Goal: Information Seeking & Learning: Learn about a topic

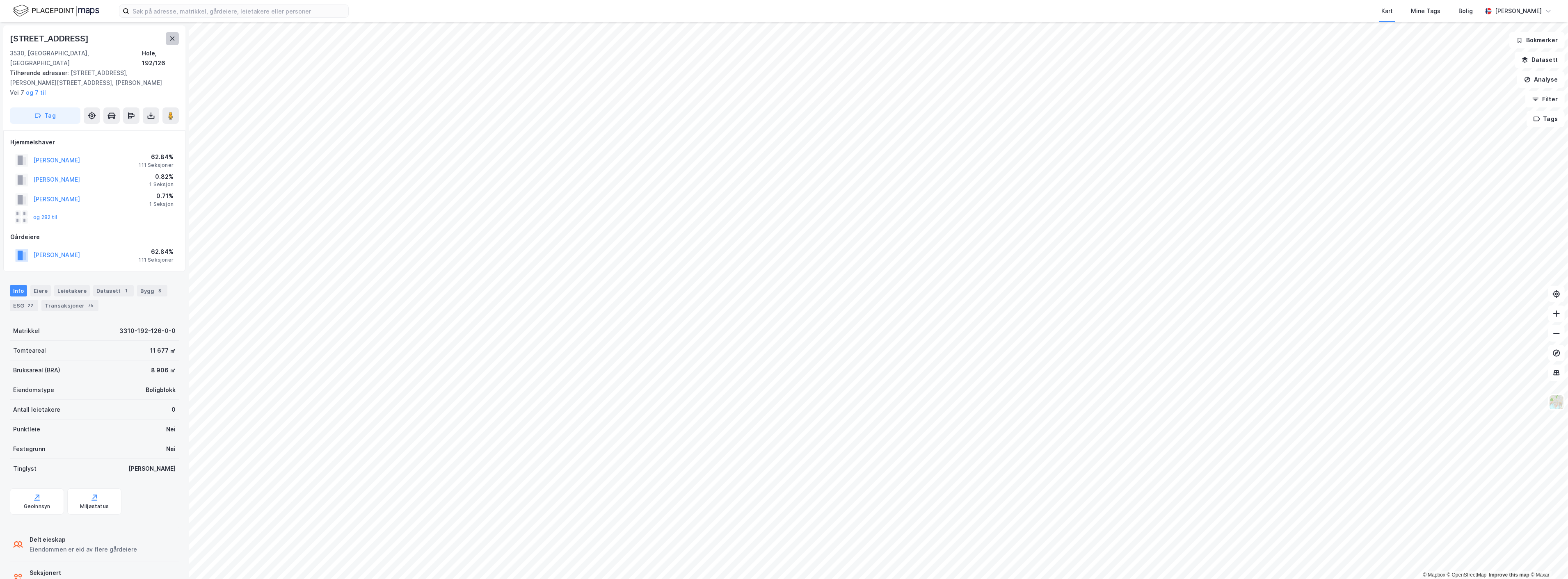
click at [171, 37] on icon at bounding box center [172, 38] width 4 height 4
